Goal: Task Accomplishment & Management: Use online tool/utility

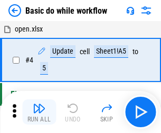
click at [39, 112] on img "button" at bounding box center [39, 108] width 13 height 13
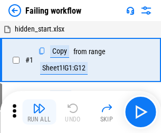
click at [39, 112] on img "button" at bounding box center [39, 108] width 13 height 13
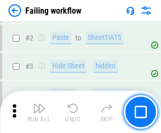
scroll to position [223, 0]
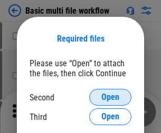
click at [110, 97] on span "Open" at bounding box center [110, 97] width 18 height 8
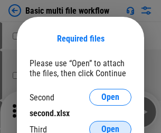
click at [110, 125] on span "Open" at bounding box center [110, 129] width 18 height 8
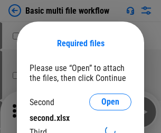
scroll to position [5, 0]
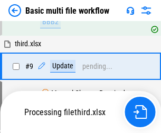
scroll to position [366, 0]
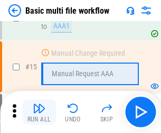
click at [39, 112] on img "button" at bounding box center [39, 108] width 13 height 13
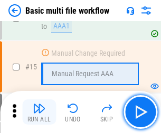
scroll to position [701, 0]
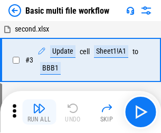
click at [39, 112] on img "button" at bounding box center [39, 108] width 13 height 13
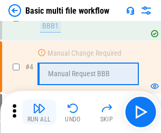
click at [39, 112] on img "button" at bounding box center [39, 108] width 13 height 13
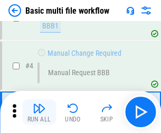
click at [39, 112] on img "button" at bounding box center [39, 108] width 13 height 13
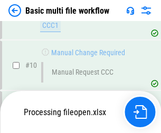
scroll to position [493, 0]
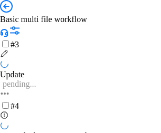
scroll to position [43, 0]
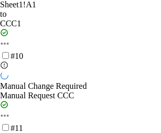
scroll to position [551, 0]
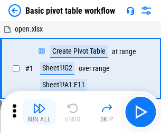
click at [39, 112] on img "button" at bounding box center [39, 108] width 13 height 13
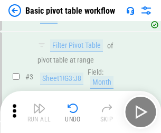
scroll to position [252, 0]
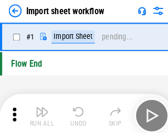
click at [39, 112] on img "button" at bounding box center [41, 108] width 13 height 13
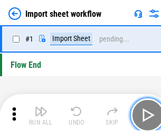
scroll to position [4, 0]
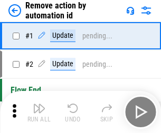
click at [39, 112] on img "button" at bounding box center [39, 108] width 13 height 13
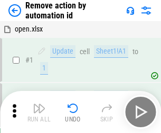
scroll to position [39, 0]
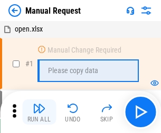
click at [39, 112] on img "button" at bounding box center [39, 108] width 13 height 13
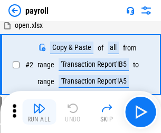
click at [39, 112] on img "button" at bounding box center [39, 108] width 13 height 13
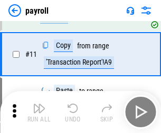
scroll to position [76, 0]
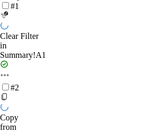
scroll to position [170, 0]
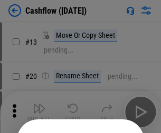
scroll to position [103, 0]
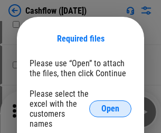
click at [110, 105] on span "Open" at bounding box center [110, 109] width 18 height 8
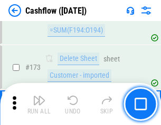
scroll to position [1114, 0]
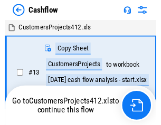
scroll to position [12, 0]
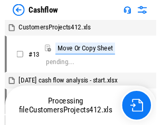
scroll to position [12, 0]
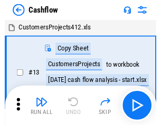
scroll to position [12, 0]
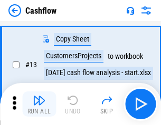
click at [39, 104] on img "button" at bounding box center [39, 100] width 13 height 13
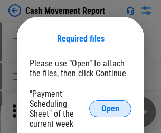
click at [110, 109] on span "Open" at bounding box center [110, 109] width 18 height 8
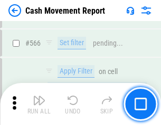
scroll to position [4824, 0]
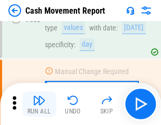
click at [39, 104] on img "button" at bounding box center [39, 100] width 13 height 13
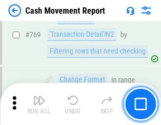
scroll to position [5849, 0]
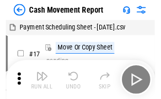
scroll to position [19, 0]
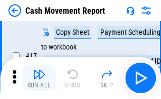
click at [39, 78] on img "button" at bounding box center [39, 74] width 13 height 13
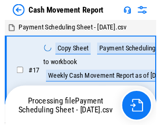
scroll to position [6, 0]
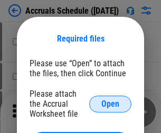
click at [110, 104] on span "Open" at bounding box center [110, 104] width 18 height 8
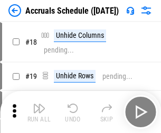
click at [39, 112] on img "button" at bounding box center [39, 108] width 13 height 13
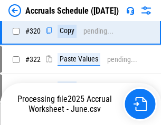
scroll to position [1958, 0]
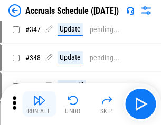
click at [39, 104] on img "button" at bounding box center [39, 100] width 13 height 13
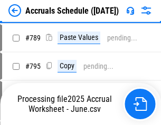
scroll to position [4421, 0]
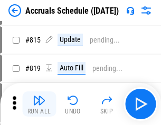
click at [39, 104] on img "button" at bounding box center [39, 100] width 13 height 13
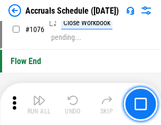
scroll to position [6304, 0]
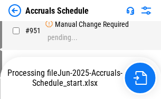
scroll to position [5094, 0]
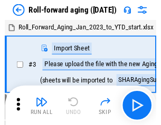
scroll to position [2, 0]
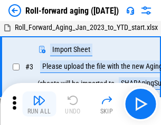
click at [39, 104] on img "button" at bounding box center [39, 100] width 13 height 13
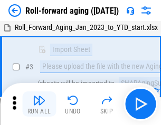
click at [39, 104] on img "button" at bounding box center [39, 100] width 13 height 13
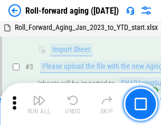
scroll to position [68, 0]
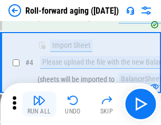
click at [39, 104] on img "button" at bounding box center [39, 100] width 13 height 13
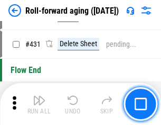
scroll to position [3650, 0]
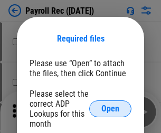
click at [110, 109] on span "Open" at bounding box center [110, 109] width 18 height 8
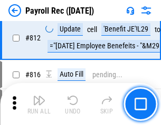
scroll to position [6687, 0]
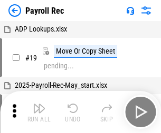
click at [39, 112] on img "button" at bounding box center [39, 108] width 13 height 13
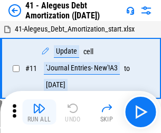
click at [39, 112] on img "button" at bounding box center [39, 108] width 13 height 13
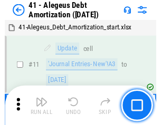
scroll to position [130, 0]
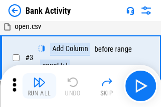
click at [39, 86] on img "button" at bounding box center [39, 82] width 13 height 13
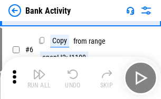
scroll to position [56, 0]
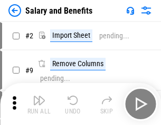
click at [39, 104] on img "button" at bounding box center [39, 100] width 13 height 13
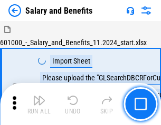
scroll to position [14, 0]
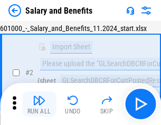
click at [39, 104] on img "button" at bounding box center [39, 100] width 13 height 13
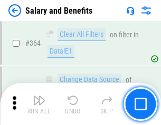
scroll to position [4957, 0]
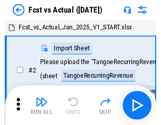
scroll to position [14, 0]
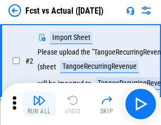
click at [39, 104] on img "button" at bounding box center [39, 100] width 13 height 13
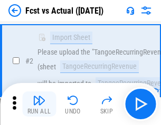
click at [39, 104] on img "button" at bounding box center [39, 100] width 13 height 13
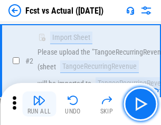
scroll to position [98, 0]
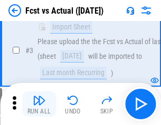
click at [39, 104] on img "button" at bounding box center [39, 100] width 13 height 13
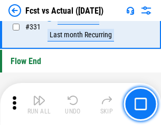
scroll to position [5038, 0]
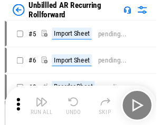
scroll to position [23, 0]
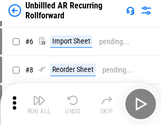
click at [39, 104] on img "button" at bounding box center [39, 100] width 13 height 13
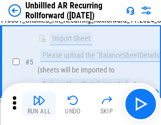
click at [39, 104] on img "button" at bounding box center [39, 100] width 13 height 13
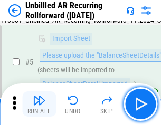
scroll to position [99, 0]
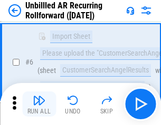
click at [39, 104] on img "button" at bounding box center [39, 100] width 13 height 13
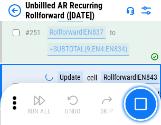
scroll to position [3575, 0]
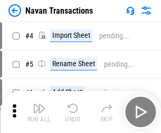
click at [39, 104] on img "button" at bounding box center [39, 108] width 13 height 13
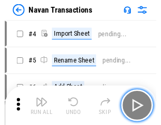
scroll to position [17, 0]
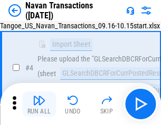
click at [39, 104] on img "button" at bounding box center [39, 100] width 13 height 13
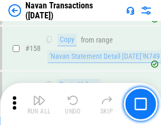
scroll to position [3413, 0]
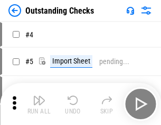
click at [39, 104] on img "button" at bounding box center [39, 100] width 13 height 13
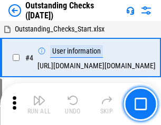
scroll to position [44, 0]
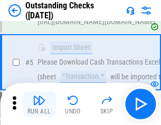
click at [39, 104] on img "button" at bounding box center [39, 100] width 13 height 13
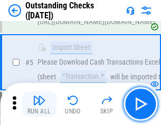
scroll to position [110, 0]
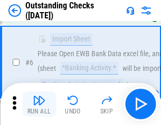
click at [39, 104] on img "button" at bounding box center [39, 100] width 13 height 13
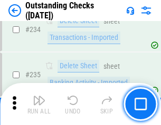
scroll to position [3196, 0]
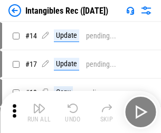
click at [39, 112] on img "button" at bounding box center [39, 108] width 13 height 13
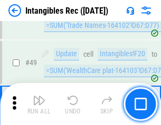
scroll to position [410, 0]
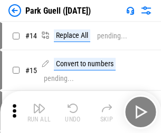
click at [39, 104] on img "button" at bounding box center [39, 108] width 13 height 13
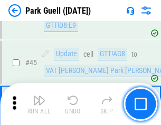
scroll to position [1316, 0]
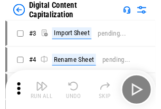
scroll to position [31, 0]
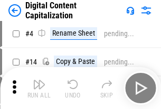
click at [39, 88] on img "button" at bounding box center [39, 84] width 13 height 13
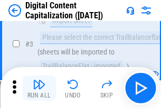
click at [39, 88] on img "button" at bounding box center [39, 84] width 13 height 13
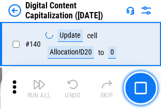
scroll to position [1116, 0]
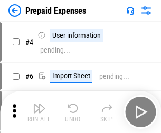
click at [39, 104] on img "button" at bounding box center [39, 108] width 13 height 13
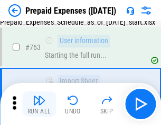
click at [39, 104] on img "button" at bounding box center [39, 100] width 13 height 13
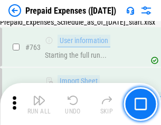
scroll to position [2979, 0]
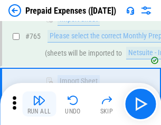
click at [39, 104] on img "button" at bounding box center [39, 100] width 13 height 13
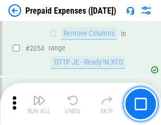
scroll to position [11002, 0]
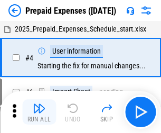
click at [39, 112] on img "button" at bounding box center [39, 108] width 13 height 13
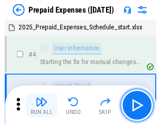
scroll to position [46, 0]
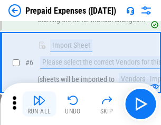
click at [39, 104] on img "button" at bounding box center [39, 100] width 13 height 13
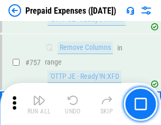
scroll to position [3750, 0]
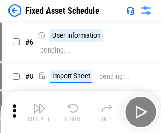
click at [39, 112] on img "button" at bounding box center [39, 108] width 13 height 13
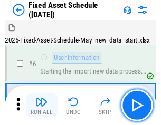
scroll to position [57, 0]
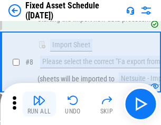
click at [39, 104] on img "button" at bounding box center [39, 100] width 13 height 13
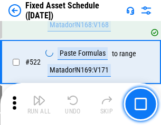
scroll to position [3658, 0]
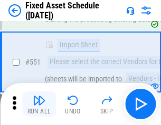
click at [39, 104] on img "button" at bounding box center [39, 100] width 13 height 13
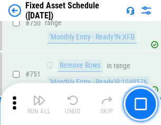
scroll to position [5131, 0]
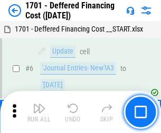
scroll to position [126, 0]
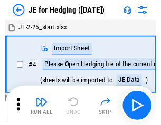
scroll to position [2, 0]
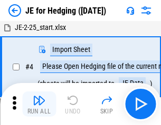
click at [39, 104] on img "button" at bounding box center [39, 100] width 13 height 13
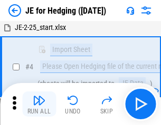
click at [39, 104] on img "button" at bounding box center [39, 100] width 13 height 13
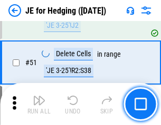
scroll to position [682, 0]
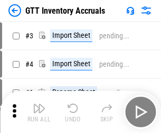
click at [39, 104] on img "button" at bounding box center [39, 108] width 13 height 13
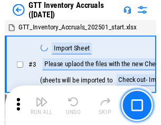
scroll to position [2, 0]
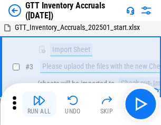
click at [39, 104] on img "button" at bounding box center [39, 100] width 13 height 13
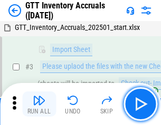
scroll to position [68, 0]
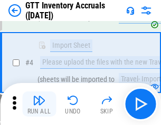
click at [39, 104] on img "button" at bounding box center [39, 100] width 13 height 13
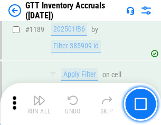
scroll to position [8595, 0]
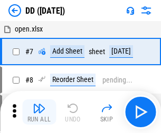
click at [39, 112] on img "button" at bounding box center [39, 108] width 13 height 13
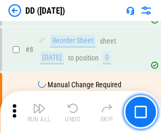
scroll to position [102, 0]
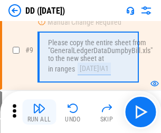
click at [39, 112] on img "button" at bounding box center [39, 108] width 13 height 13
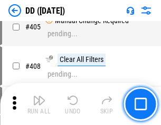
scroll to position [4709, 0]
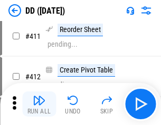
click at [39, 104] on img "button" at bounding box center [39, 100] width 13 height 13
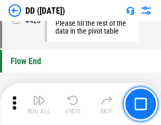
scroll to position [5038, 0]
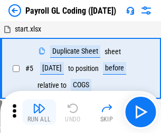
click at [39, 112] on img "button" at bounding box center [39, 108] width 13 height 13
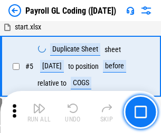
scroll to position [126, 0]
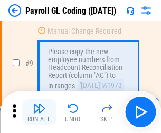
click at [39, 112] on img "button" at bounding box center [39, 108] width 13 height 13
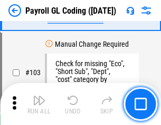
scroll to position [2469, 0]
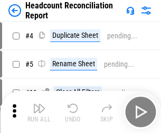
click at [39, 112] on img "button" at bounding box center [39, 108] width 13 height 13
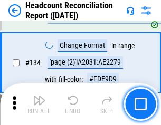
scroll to position [1265, 0]
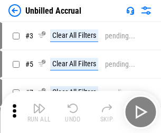
click at [39, 112] on img "button" at bounding box center [39, 108] width 13 height 13
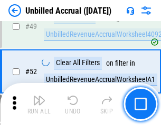
scroll to position [955, 0]
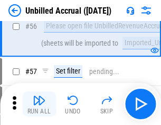
click at [39, 104] on img "button" at bounding box center [39, 100] width 13 height 13
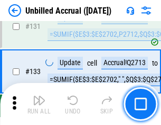
scroll to position [3135, 0]
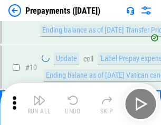
scroll to position [66, 0]
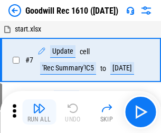
click at [39, 112] on img "button" at bounding box center [39, 108] width 13 height 13
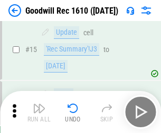
scroll to position [180, 0]
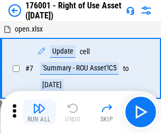
click at [39, 112] on img "button" at bounding box center [39, 108] width 13 height 13
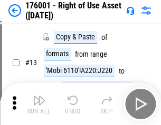
scroll to position [68, 0]
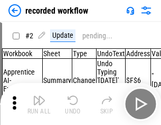
click at [39, 104] on img "button" at bounding box center [39, 100] width 13 height 13
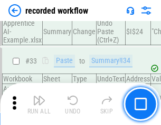
scroll to position [3290, 0]
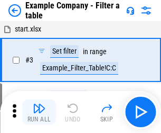
click at [39, 112] on img "button" at bounding box center [39, 108] width 13 height 13
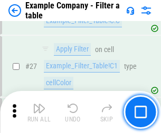
scroll to position [963, 0]
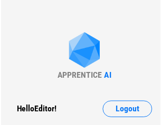
scroll to position [16, 0]
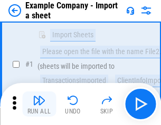
click at [39, 104] on img "button" at bounding box center [39, 100] width 13 height 13
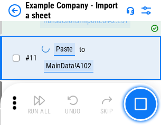
scroll to position [233, 0]
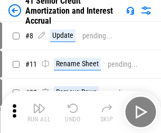
click at [39, 104] on img "button" at bounding box center [39, 108] width 13 height 13
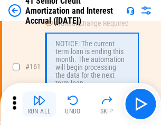
click at [39, 104] on img "button" at bounding box center [39, 100] width 13 height 13
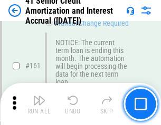
scroll to position [1126, 0]
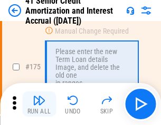
click at [39, 104] on img "button" at bounding box center [39, 100] width 13 height 13
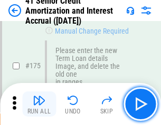
scroll to position [1233, 0]
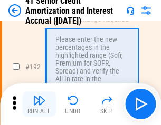
click at [39, 104] on img "button" at bounding box center [39, 100] width 13 height 13
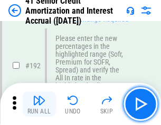
scroll to position [1343, 0]
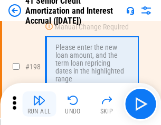
click at [39, 104] on img "button" at bounding box center [39, 100] width 13 height 13
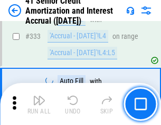
scroll to position [2689, 0]
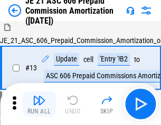
click at [39, 104] on img "button" at bounding box center [39, 100] width 13 height 13
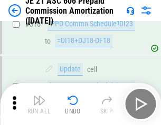
scroll to position [1965, 0]
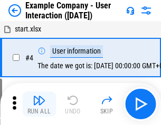
click at [39, 104] on img "button" at bounding box center [39, 100] width 13 height 13
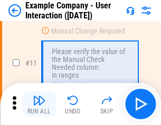
click at [39, 104] on img "button" at bounding box center [39, 100] width 13 height 13
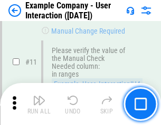
scroll to position [228, 0]
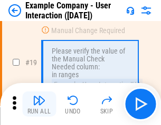
click at [39, 104] on img "button" at bounding box center [39, 100] width 13 height 13
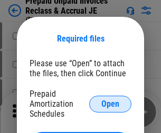
click at [110, 104] on span "Open" at bounding box center [110, 104] width 18 height 8
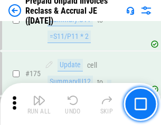
scroll to position [1421, 0]
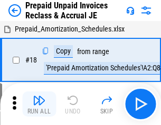
click at [39, 104] on img "button" at bounding box center [39, 100] width 13 height 13
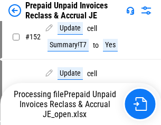
scroll to position [763, 0]
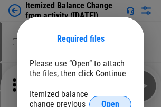
click at [110, 100] on span "Open" at bounding box center [110, 104] width 18 height 8
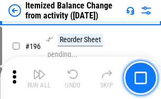
scroll to position [2026, 0]
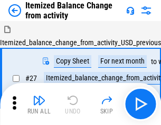
scroll to position [16, 0]
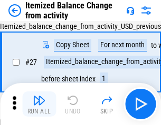
click at [39, 104] on img "button" at bounding box center [39, 100] width 13 height 13
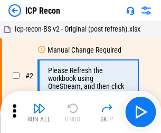
scroll to position [5, 0]
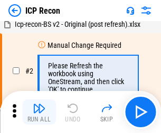
click at [39, 112] on img "button" at bounding box center [39, 108] width 13 height 13
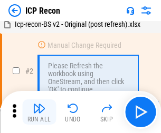
click at [39, 112] on img "button" at bounding box center [39, 108] width 13 height 13
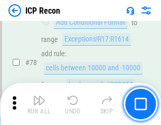
scroll to position [1032, 0]
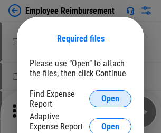
click at [110, 99] on span "Open" at bounding box center [110, 99] width 18 height 8
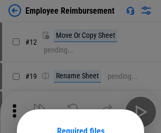
scroll to position [93, 0]
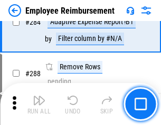
scroll to position [2861, 0]
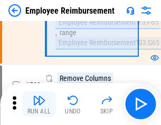
click at [39, 104] on img "button" at bounding box center [39, 100] width 13 height 13
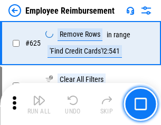
scroll to position [6302, 0]
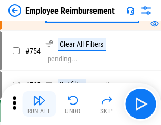
click at [39, 104] on img "button" at bounding box center [39, 100] width 13 height 13
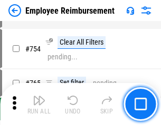
scroll to position [7385, 0]
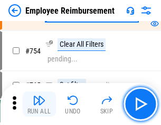
click at [39, 104] on img "button" at bounding box center [39, 100] width 13 height 13
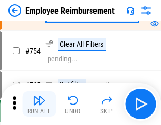
click at [39, 104] on img "button" at bounding box center [39, 100] width 13 height 13
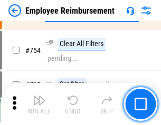
click at [39, 104] on img "button" at bounding box center [39, 100] width 13 height 13
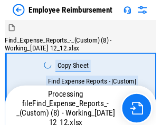
scroll to position [36, 0]
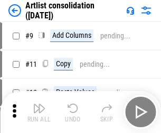
click at [39, 112] on img "button" at bounding box center [39, 108] width 13 height 13
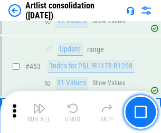
scroll to position [4609, 0]
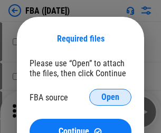
click at [110, 97] on span "Open" at bounding box center [110, 97] width 18 height 8
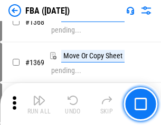
scroll to position [11304, 0]
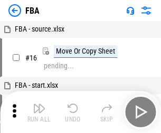
scroll to position [11, 0]
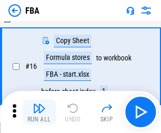
click at [39, 112] on img "button" at bounding box center [39, 108] width 13 height 13
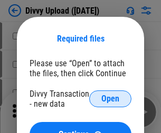
click at [110, 99] on span "Open" at bounding box center [110, 99] width 18 height 8
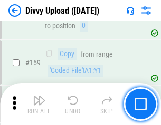
scroll to position [1090, 0]
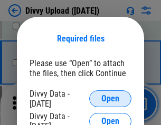
click at [110, 99] on span "Open" at bounding box center [110, 99] width 18 height 8
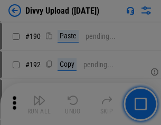
scroll to position [1328, 0]
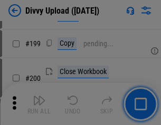
scroll to position [1530, 0]
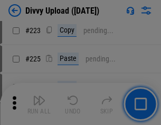
scroll to position [2100, 0]
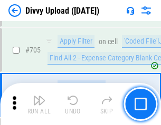
scroll to position [7200, 0]
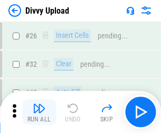
click at [39, 112] on img "button" at bounding box center [39, 108] width 13 height 13
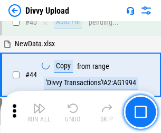
scroll to position [116, 0]
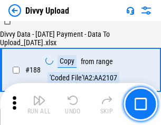
scroll to position [1239, 0]
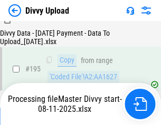
scroll to position [1471, 0]
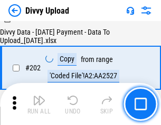
scroll to position [1703, 0]
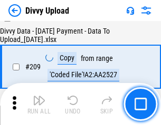
scroll to position [1935, 0]
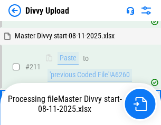
scroll to position [1989, 0]
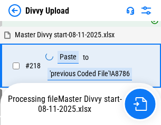
scroll to position [2338, 0]
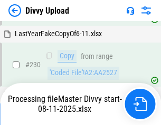
scroll to position [2612, 0]
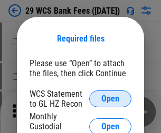
click at [110, 99] on span "Open" at bounding box center [110, 99] width 18 height 8
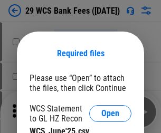
scroll to position [15, 0]
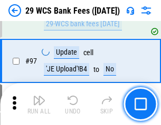
scroll to position [1026, 0]
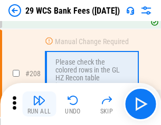
click at [39, 104] on img "button" at bounding box center [39, 100] width 13 height 13
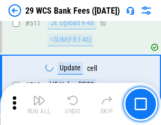
scroll to position [5296, 0]
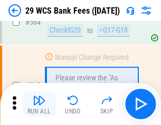
click at [39, 104] on img "button" at bounding box center [39, 100] width 13 height 13
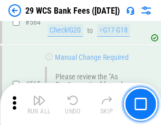
scroll to position [5692, 0]
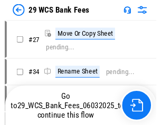
scroll to position [2, 0]
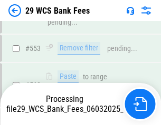
scroll to position [5680, 0]
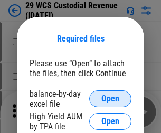
click at [110, 99] on span "Open" at bounding box center [110, 99] width 18 height 8
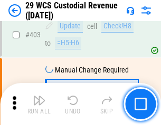
scroll to position [4875, 0]
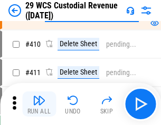
click at [39, 104] on img "button" at bounding box center [39, 100] width 13 height 13
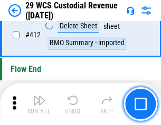
scroll to position [5027, 0]
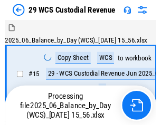
scroll to position [25, 0]
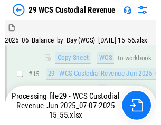
scroll to position [238, 0]
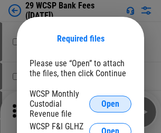
click at [110, 104] on span "Open" at bounding box center [110, 104] width 18 height 8
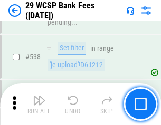
scroll to position [4044, 0]
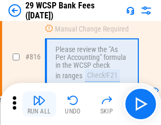
click at [39, 104] on img "button" at bounding box center [39, 100] width 13 height 13
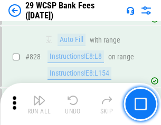
scroll to position [6678, 0]
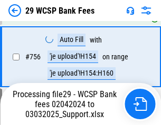
scroll to position [5886, 0]
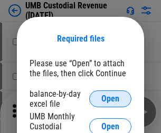
click at [110, 99] on span "Open" at bounding box center [110, 99] width 18 height 8
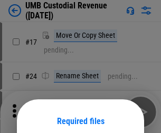
scroll to position [83, 0]
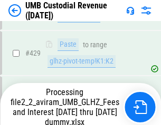
scroll to position [3879, 0]
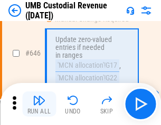
click at [39, 104] on img "button" at bounding box center [39, 100] width 13 height 13
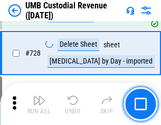
scroll to position [6493, 0]
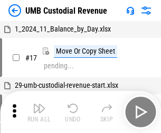
scroll to position [8, 0]
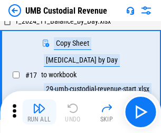
click at [39, 112] on img "button" at bounding box center [39, 108] width 13 height 13
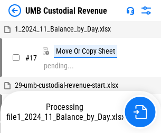
scroll to position [8, 0]
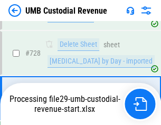
scroll to position [6469, 0]
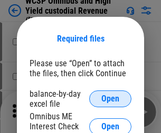
click at [110, 99] on span "Open" at bounding box center [110, 99] width 18 height 8
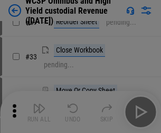
scroll to position [241, 0]
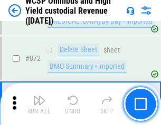
scroll to position [8908, 0]
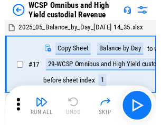
scroll to position [6, 0]
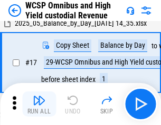
click at [39, 104] on img "button" at bounding box center [39, 100] width 13 height 13
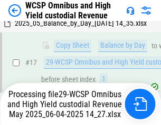
scroll to position [219, 0]
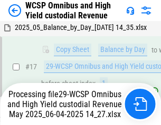
scroll to position [219, 0]
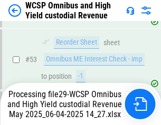
scroll to position [769, 0]
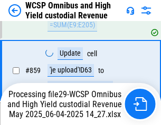
scroll to position [8839, 0]
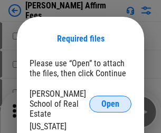
click at [110, 100] on span "Open" at bounding box center [110, 104] width 18 height 8
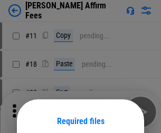
scroll to position [83, 0]
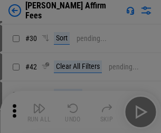
scroll to position [214, 0]
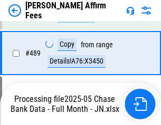
scroll to position [2747, 0]
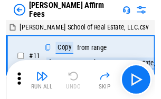
scroll to position [11, 0]
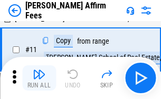
click at [39, 78] on img "button" at bounding box center [39, 74] width 13 height 13
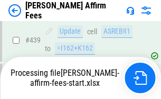
scroll to position [2760, 0]
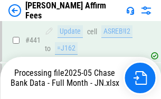
scroll to position [2760, 0]
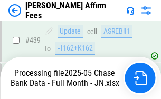
scroll to position [2760, 0]
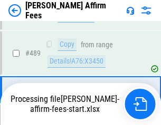
scroll to position [2747, 0]
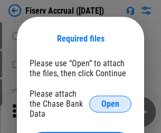
click at [110, 100] on span "Open" at bounding box center [110, 104] width 18 height 8
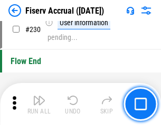
scroll to position [3335, 0]
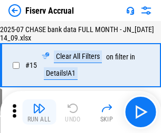
click at [39, 112] on img "button" at bounding box center [39, 108] width 13 height 13
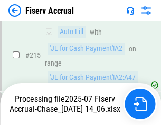
scroll to position [3260, 0]
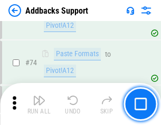
scroll to position [766, 0]
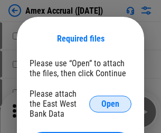
click at [110, 104] on span "Open" at bounding box center [110, 104] width 18 height 8
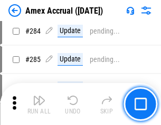
scroll to position [2882, 0]
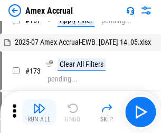
click at [39, 112] on img "button" at bounding box center [39, 108] width 13 height 13
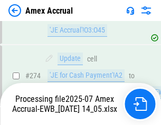
scroll to position [3203, 0]
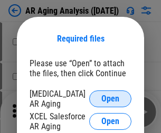
click at [110, 97] on span "Open" at bounding box center [110, 99] width 18 height 8
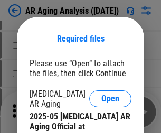
scroll to position [317, 0]
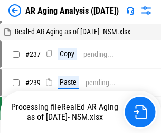
scroll to position [11, 0]
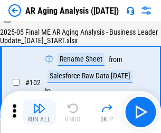
click at [39, 112] on img "button" at bounding box center [39, 108] width 13 height 13
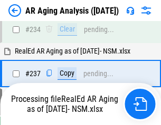
scroll to position [1632, 0]
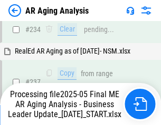
scroll to position [1619, 0]
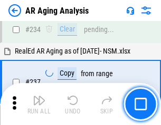
scroll to position [1619, 0]
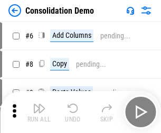
click at [39, 112] on img "button" at bounding box center [39, 108] width 13 height 13
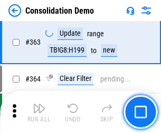
scroll to position [3528, 0]
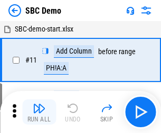
click at [39, 112] on img "button" at bounding box center [39, 108] width 13 height 13
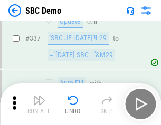
scroll to position [2769, 0]
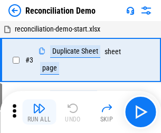
click at [39, 112] on img "button" at bounding box center [39, 108] width 13 height 13
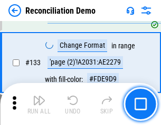
scroll to position [1250, 0]
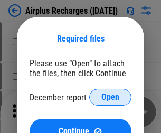
click at [110, 97] on span "Open" at bounding box center [110, 97] width 18 height 8
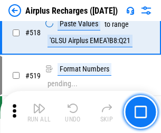
scroll to position [4529, 0]
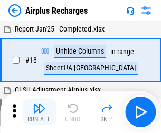
click at [39, 112] on img "button" at bounding box center [39, 108] width 13 height 13
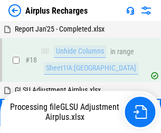
scroll to position [46, 0]
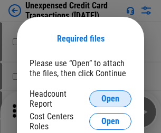
click at [110, 99] on span "Open" at bounding box center [110, 99] width 18 height 8
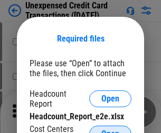
click at [110, 130] on span "Open" at bounding box center [110, 134] width 18 height 8
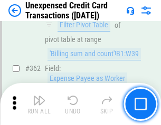
scroll to position [2707, 0]
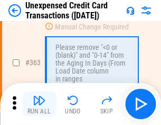
click at [39, 104] on img "button" at bounding box center [39, 100] width 13 height 13
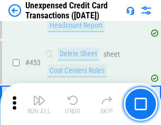
scroll to position [3590, 0]
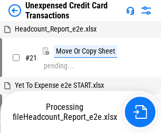
scroll to position [16, 0]
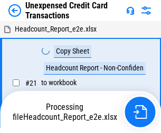
scroll to position [16, 0]
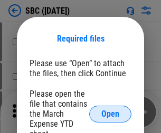
click at [110, 114] on span "Open" at bounding box center [110, 114] width 18 height 8
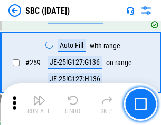
scroll to position [2057, 0]
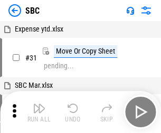
scroll to position [11, 0]
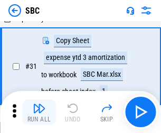
click at [39, 112] on img "button" at bounding box center [39, 108] width 13 height 13
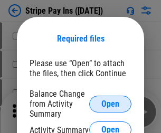
click at [110, 104] on span "Open" at bounding box center [110, 104] width 18 height 8
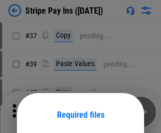
scroll to position [76, 0]
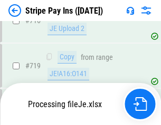
scroll to position [5457, 0]
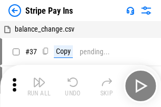
click at [39, 86] on img "button" at bounding box center [39, 82] width 13 height 13
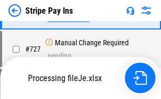
scroll to position [5434, 0]
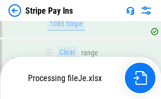
scroll to position [5434, 0]
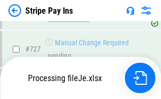
scroll to position [5434, 0]
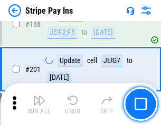
scroll to position [1499, 0]
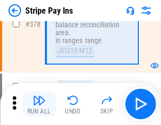
click at [39, 104] on img "button" at bounding box center [39, 100] width 13 height 13
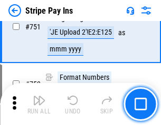
scroll to position [5420, 0]
